Goal: Task Accomplishment & Management: Manage account settings

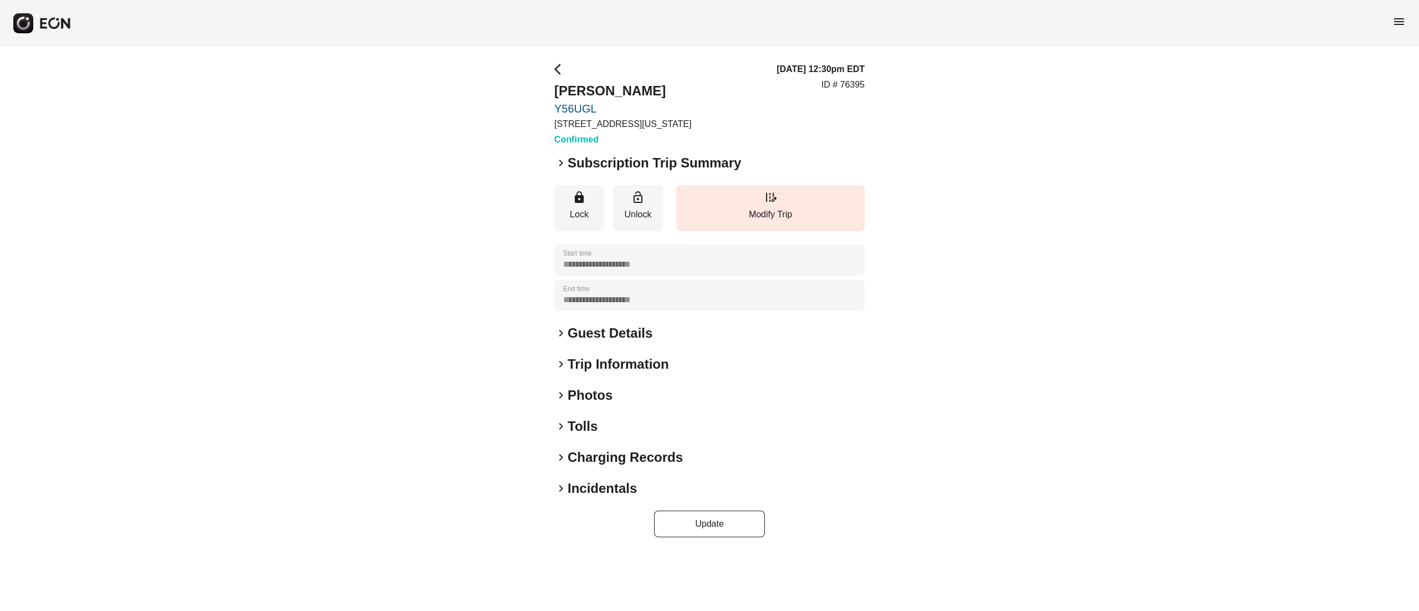
click at [617, 157] on h2 "Subscription Trip Summary" at bounding box center [654, 163] width 173 height 18
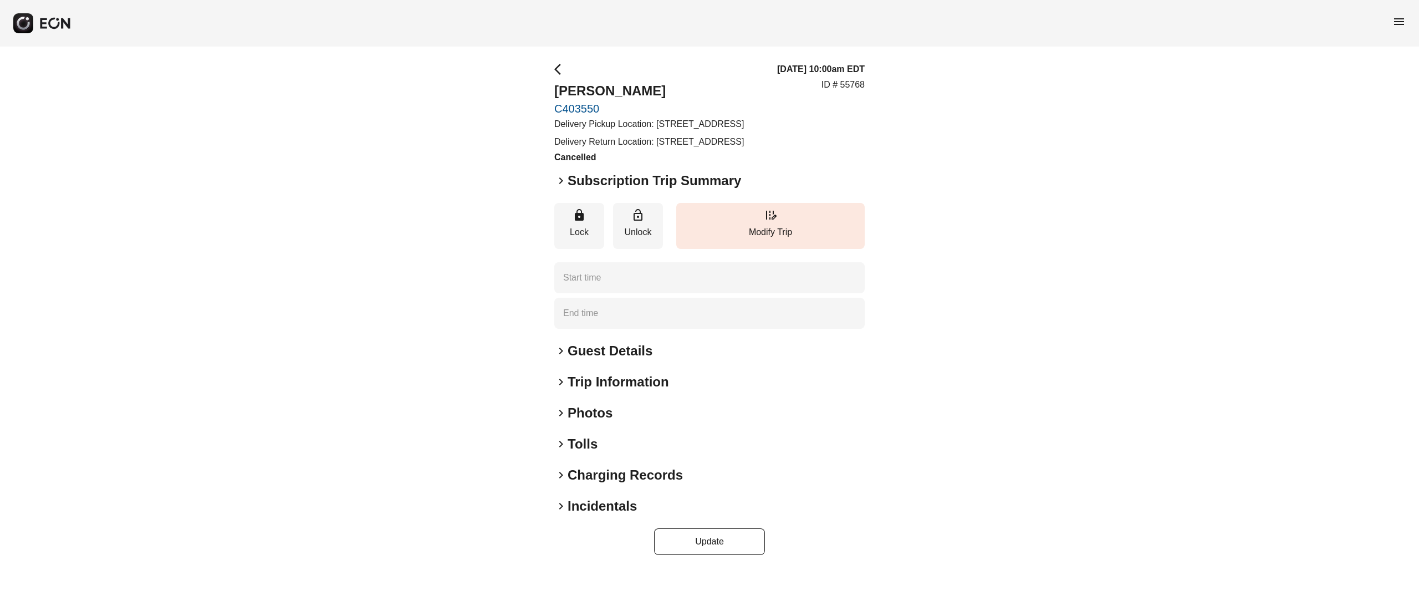
type time "**********"
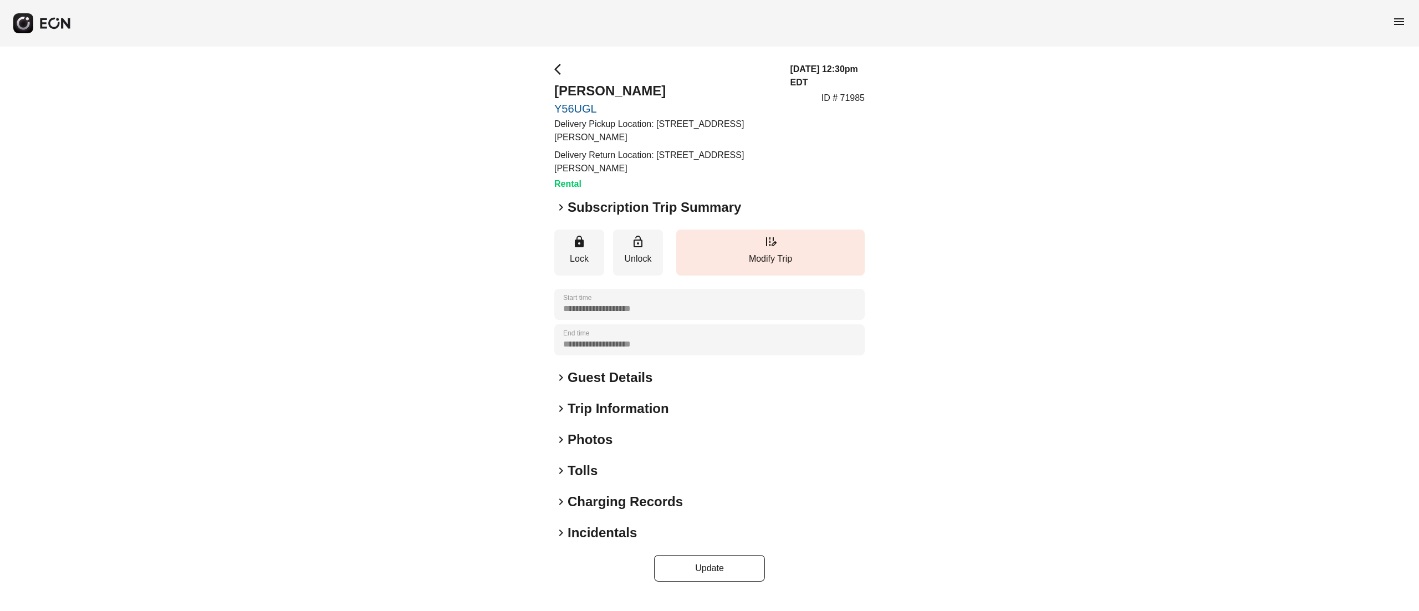
click at [635, 212] on h2 "Subscription Trip Summary" at bounding box center [654, 207] width 173 height 18
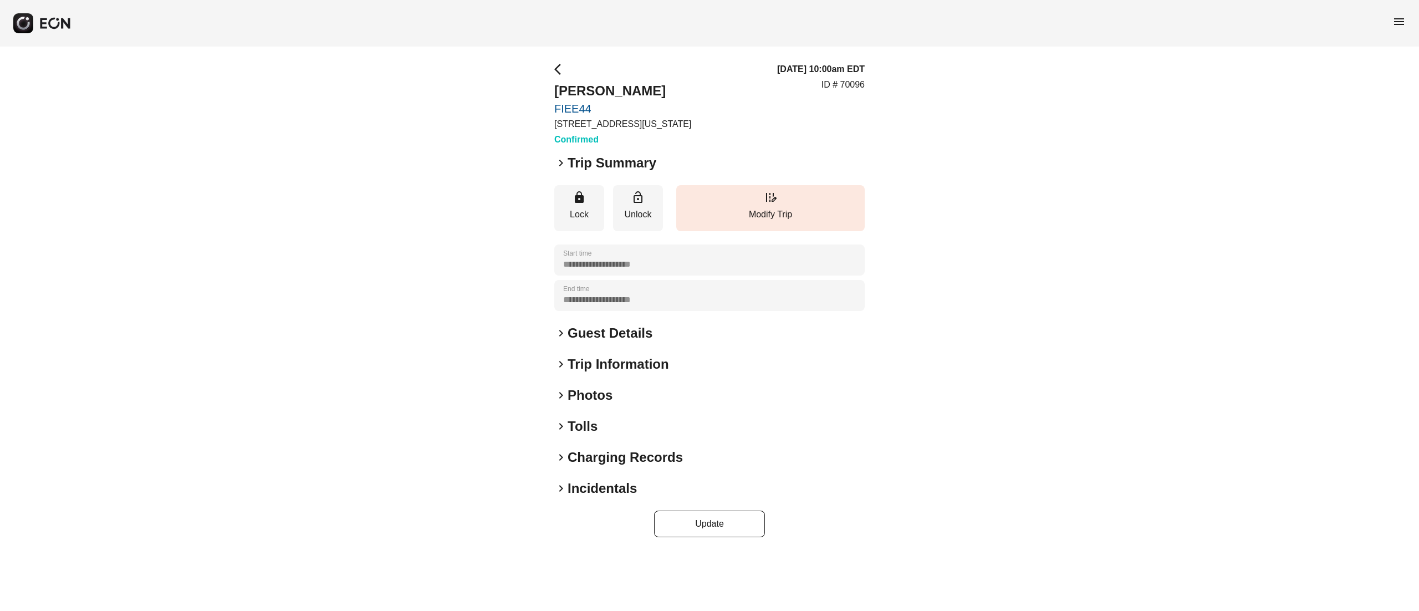
click at [613, 167] on h2 "Trip Summary" at bounding box center [612, 163] width 89 height 18
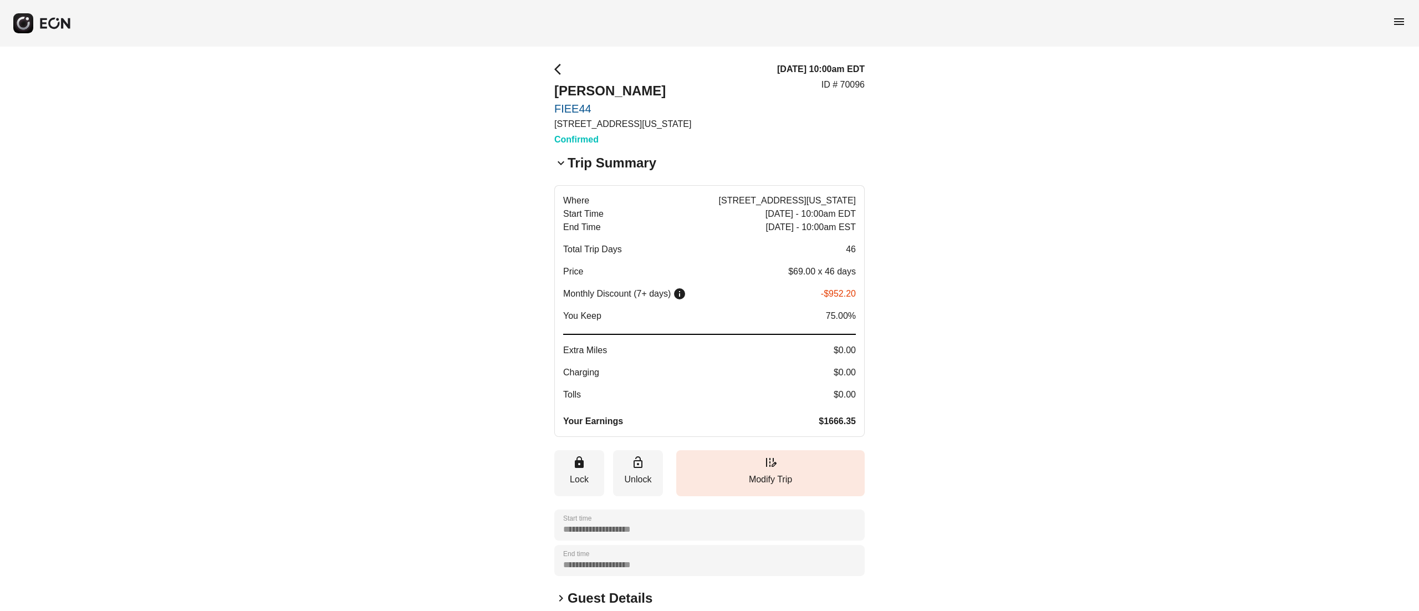
drag, startPoint x: 817, startPoint y: 417, endPoint x: 862, endPoint y: 423, distance: 45.9
click at [862, 423] on button "Where [STREET_ADDRESS][US_STATE] Start Time [DATE] - 10:00am EDT End Time [DATE…" at bounding box center [709, 311] width 310 height 252
drag, startPoint x: 844, startPoint y: 420, endPoint x: 821, endPoint y: 421, distance: 22.8
click at [821, 421] on button "Where [STREET_ADDRESS][US_STATE] Start Time [DATE] - 10:00am EDT End Time [DATE…" at bounding box center [709, 311] width 310 height 252
click at [830, 418] on span "$1666.35" at bounding box center [837, 421] width 37 height 13
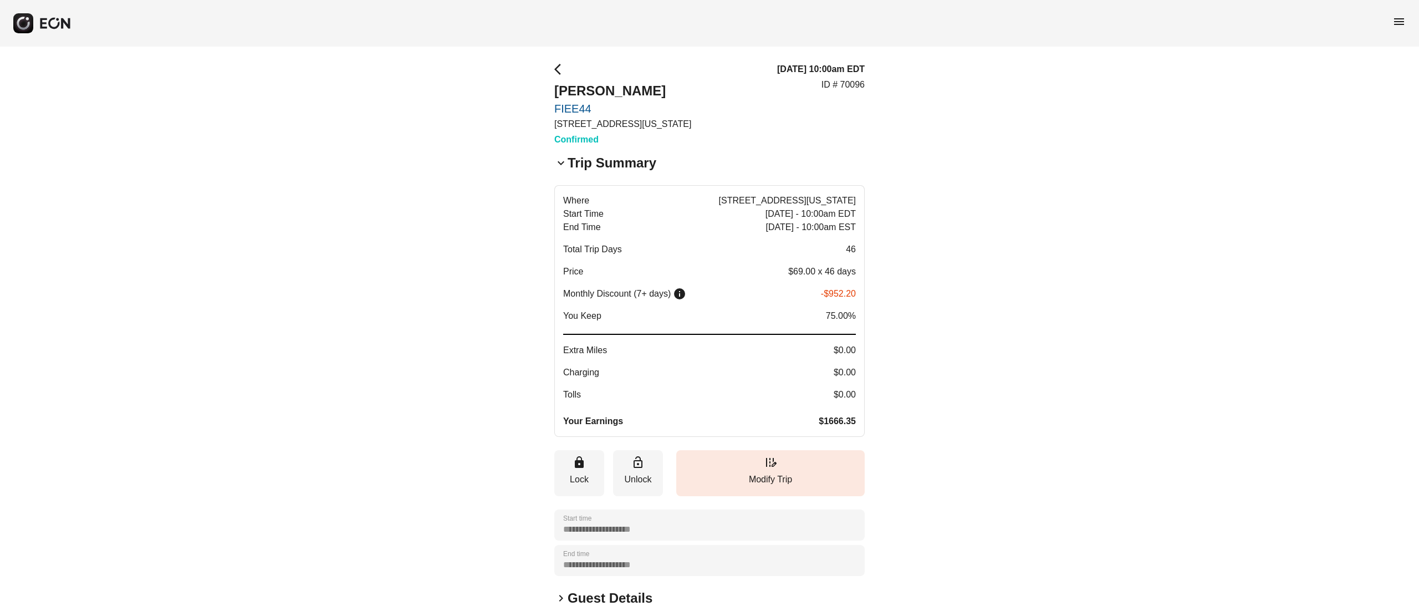
click at [832, 418] on span "$1666.35" at bounding box center [837, 421] width 37 height 13
click at [836, 418] on span "$1666.35" at bounding box center [837, 421] width 37 height 13
